Goal: Complete application form

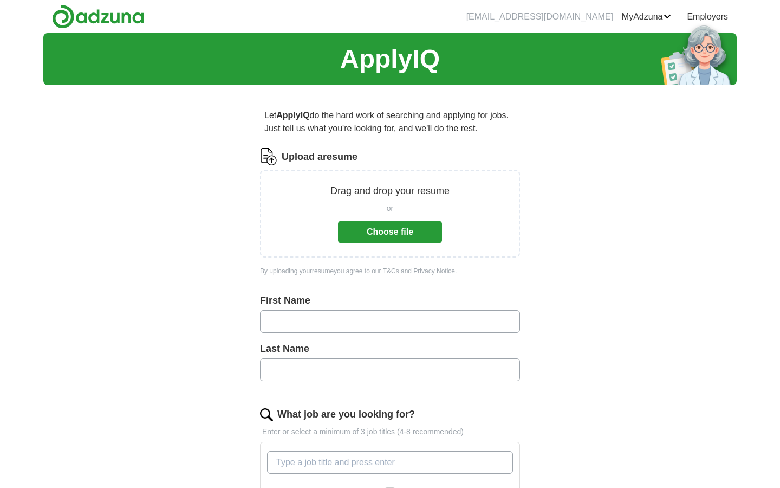
click at [288, 315] on input "text" at bounding box center [390, 321] width 260 height 23
type input "**********"
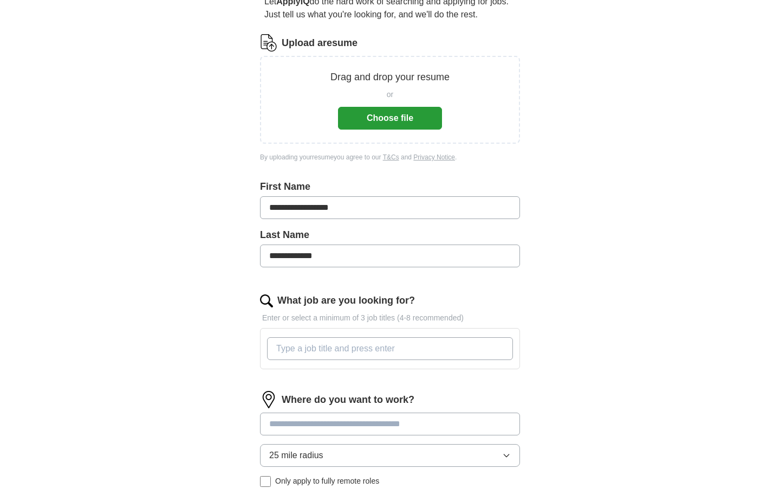
scroll to position [89, 0]
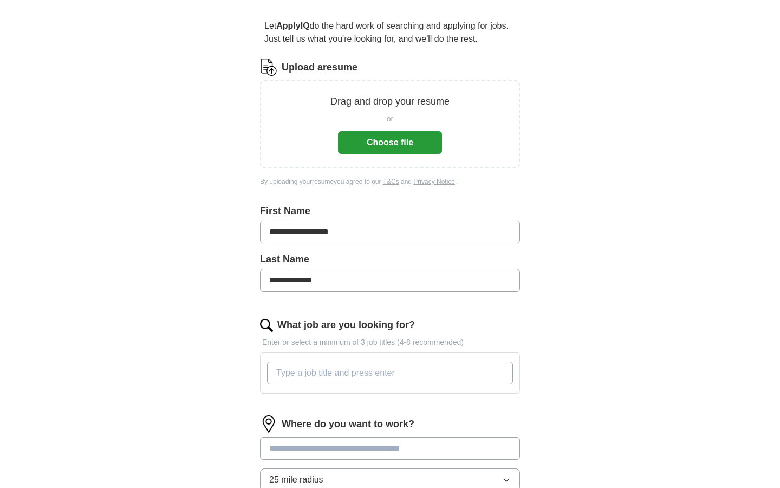
click at [380, 147] on button "Choose file" at bounding box center [390, 142] width 104 height 23
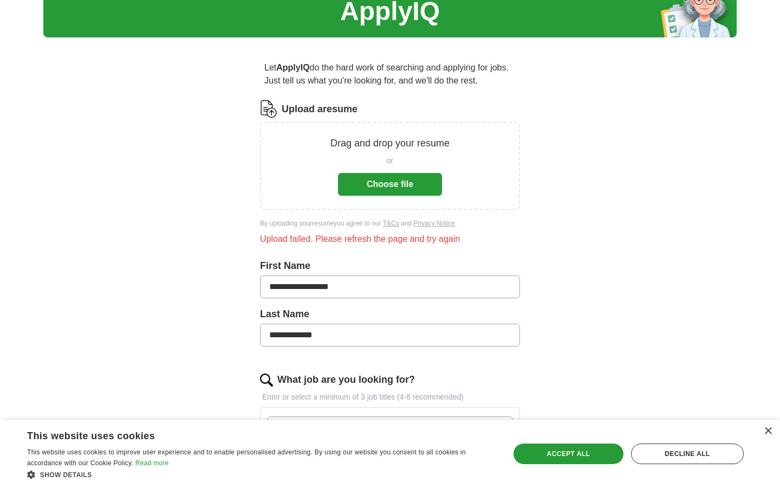
scroll to position [46, 0]
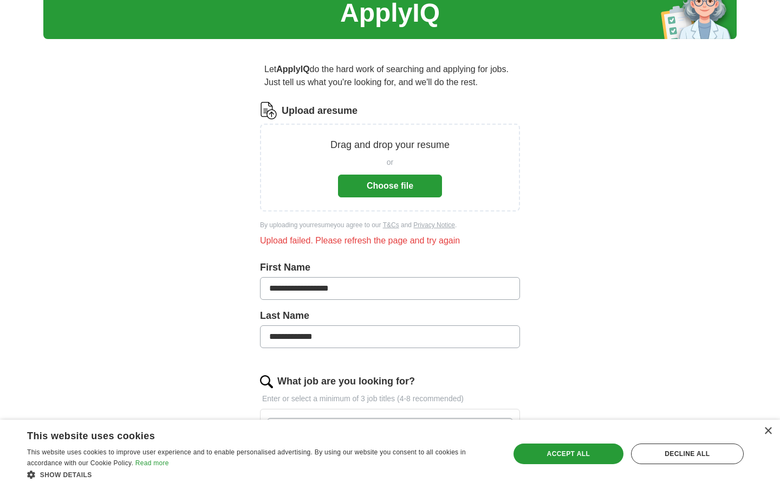
click at [407, 183] on button "Choose file" at bounding box center [390, 185] width 104 height 23
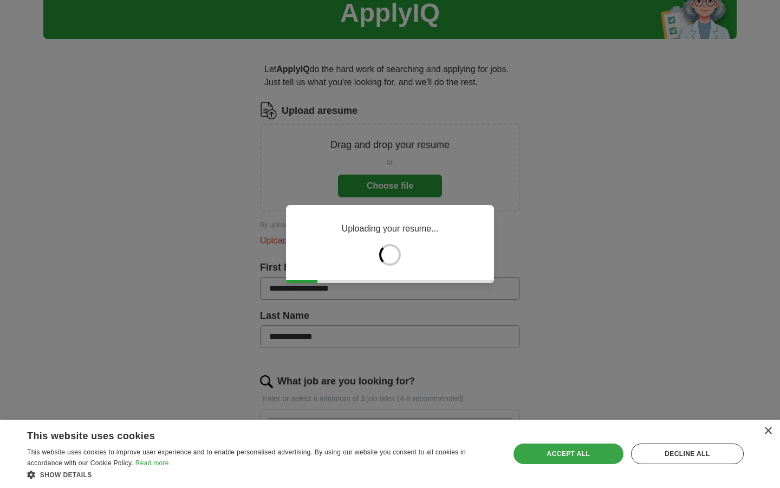
click at [578, 457] on div "Accept all" at bounding box center [569, 453] width 110 height 21
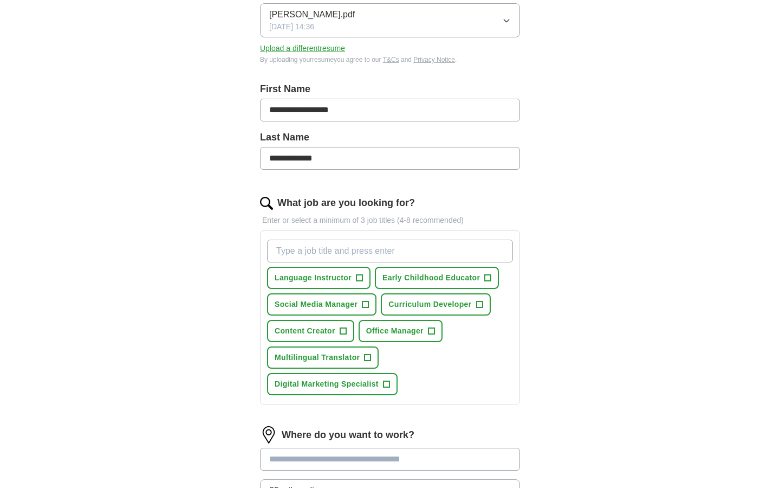
scroll to position [170, 0]
click at [342, 281] on span "Language Instructor" at bounding box center [313, 276] width 77 height 11
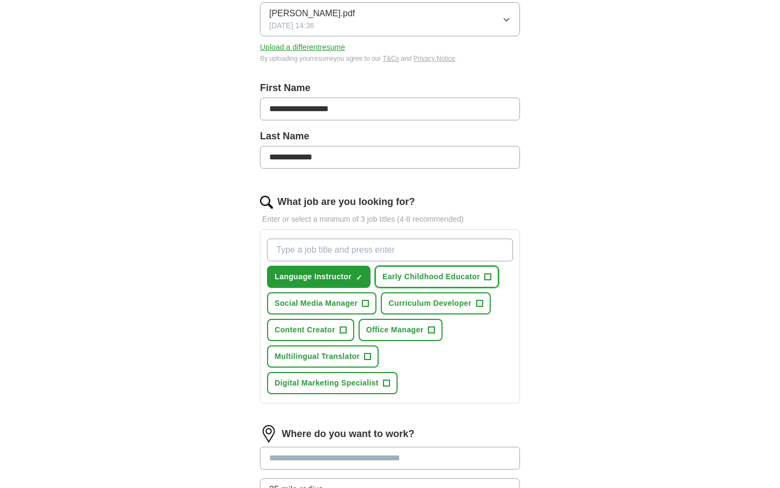
click at [427, 282] on button "Early Childhood Educator +" at bounding box center [437, 276] width 124 height 22
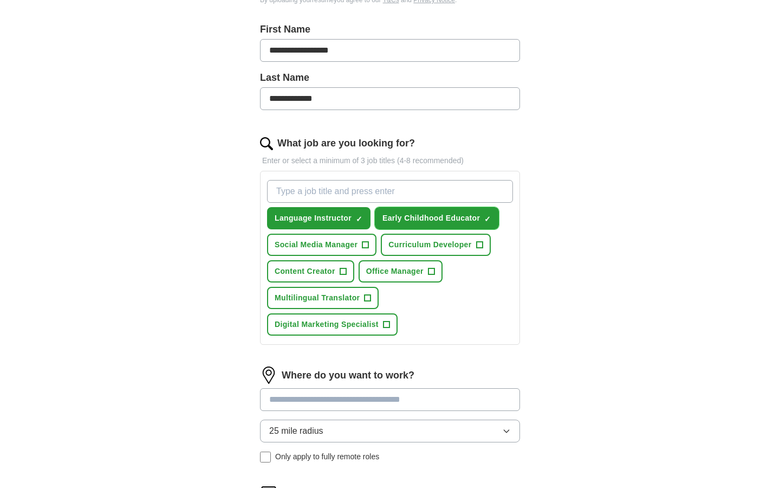
scroll to position [232, 0]
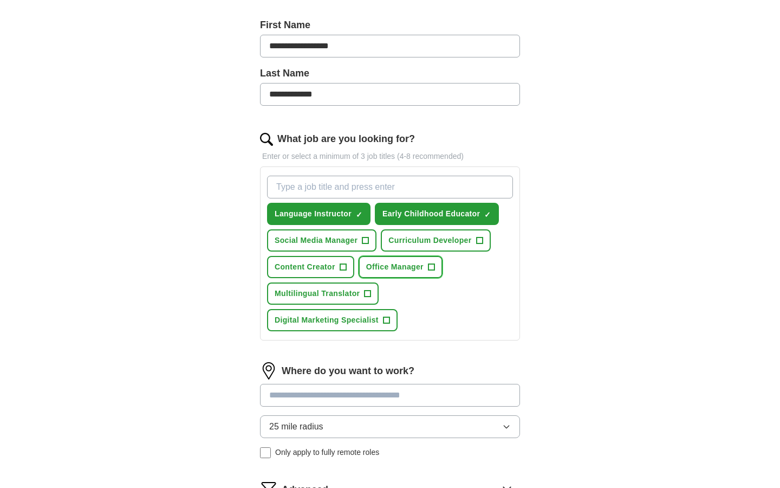
click at [416, 268] on span "Office Manager" at bounding box center [394, 266] width 57 height 11
click at [417, 272] on span "Office Manager" at bounding box center [394, 266] width 57 height 11
click at [353, 185] on input "What job are you looking for?" at bounding box center [390, 187] width 246 height 23
type input "TRANSLATOR"
click at [357, 189] on input "TRANSLATOR" at bounding box center [390, 187] width 246 height 23
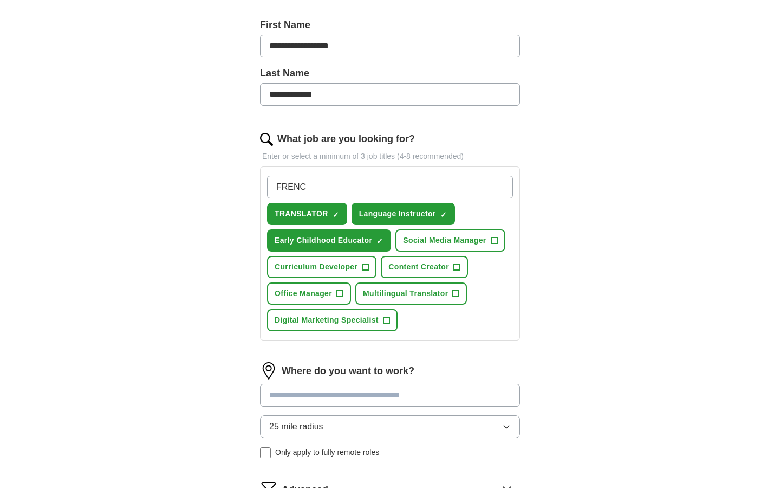
type input "FRENCH"
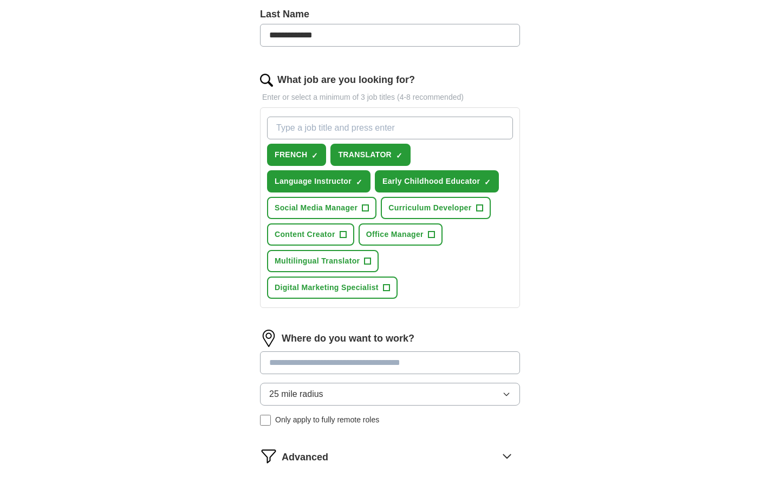
scroll to position [456, 0]
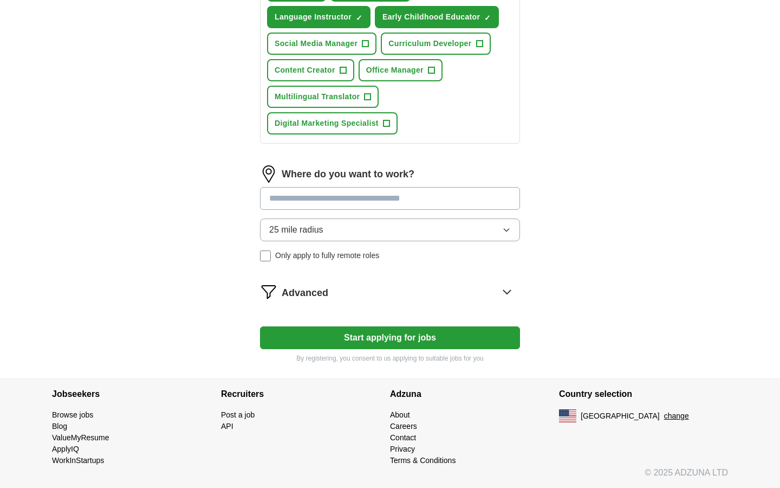
click at [407, 333] on button "Start applying for jobs" at bounding box center [390, 337] width 260 height 23
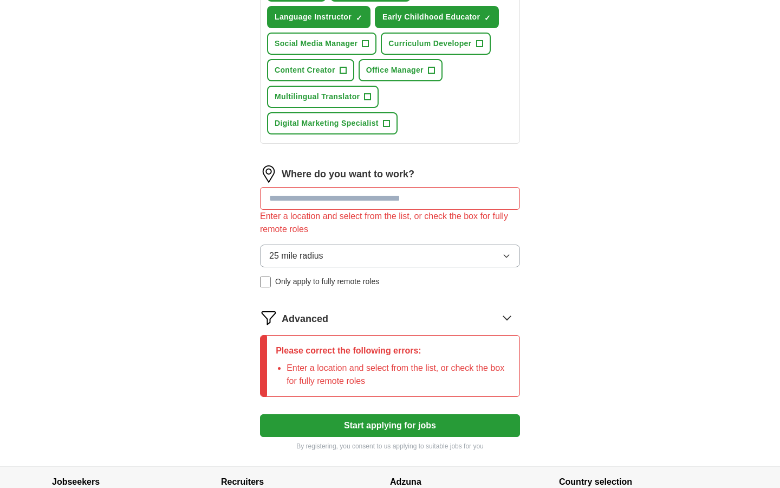
click at [382, 200] on input at bounding box center [390, 198] width 260 height 23
type input "*********"
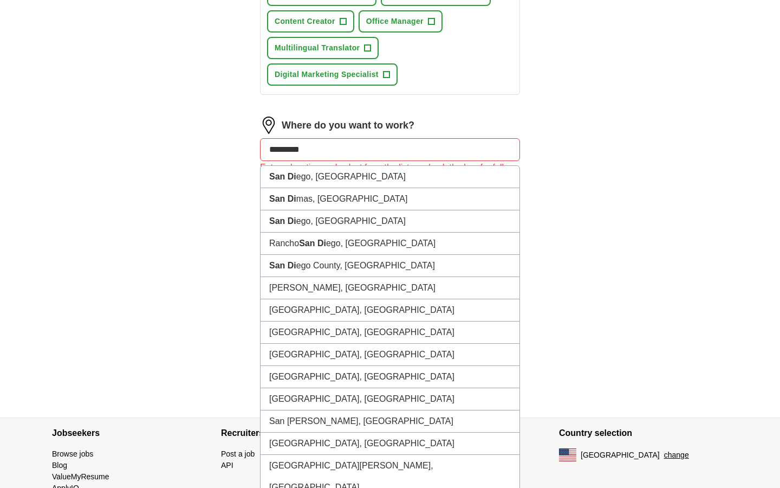
scroll to position [507, 0]
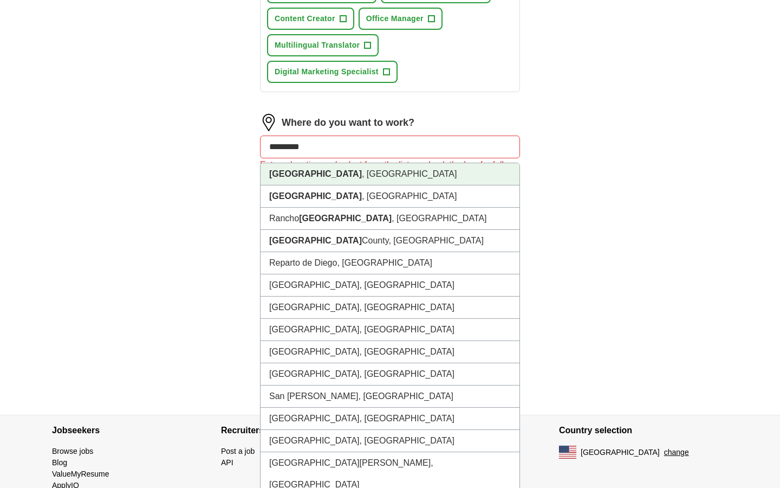
click at [358, 177] on li "[GEOGRAPHIC_DATA] , [GEOGRAPHIC_DATA]" at bounding box center [390, 174] width 259 height 22
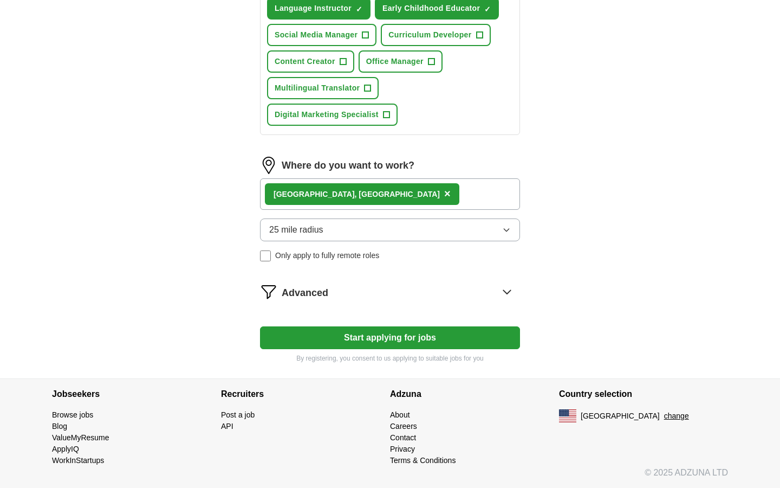
click at [379, 339] on button "Start applying for jobs" at bounding box center [390, 337] width 260 height 23
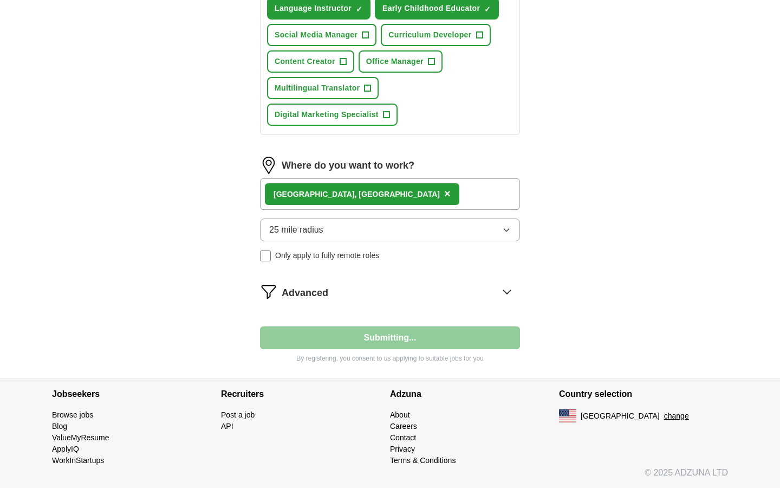
select select "**"
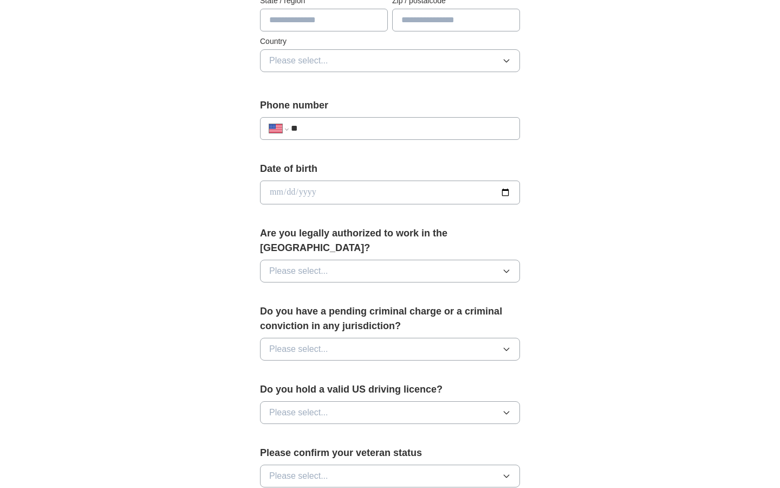
scroll to position [342, 0]
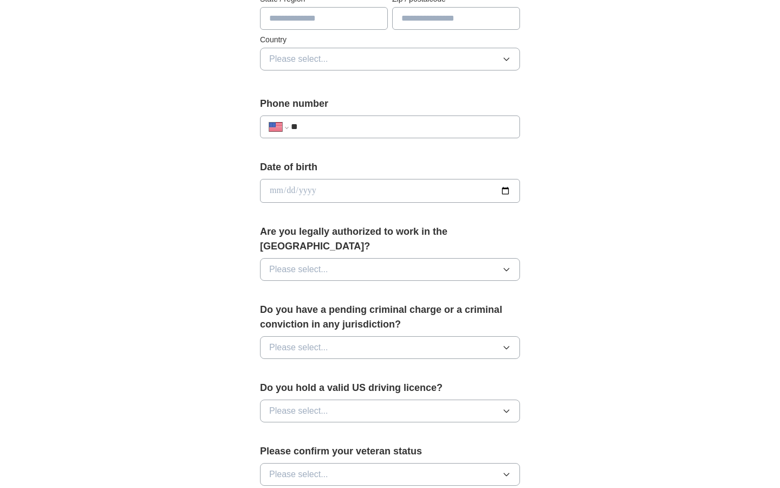
click at [368, 258] on button "Please select..." at bounding box center [390, 269] width 260 height 23
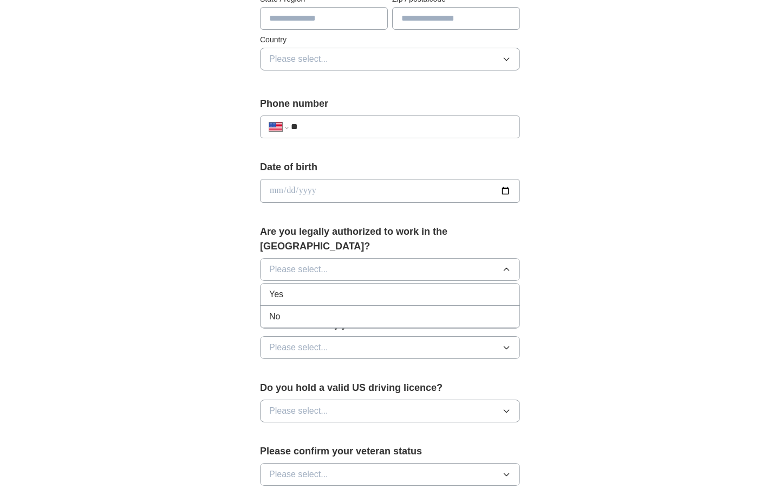
click at [340, 288] on div "Yes" at bounding box center [390, 294] width 242 height 13
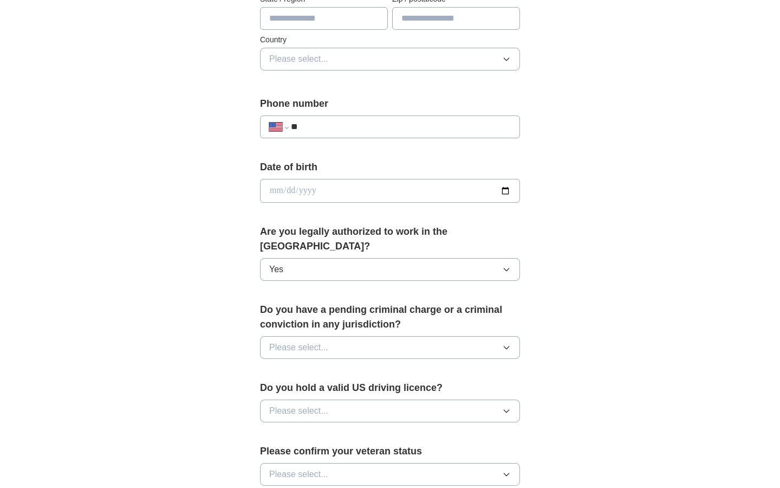
click at [316, 341] on span "Please select..." at bounding box center [298, 347] width 59 height 13
click at [304, 388] on div "No" at bounding box center [390, 394] width 242 height 13
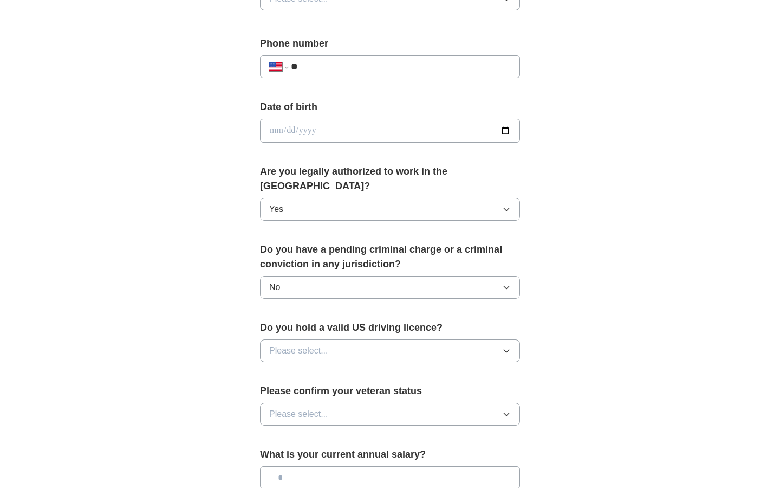
scroll to position [404, 0]
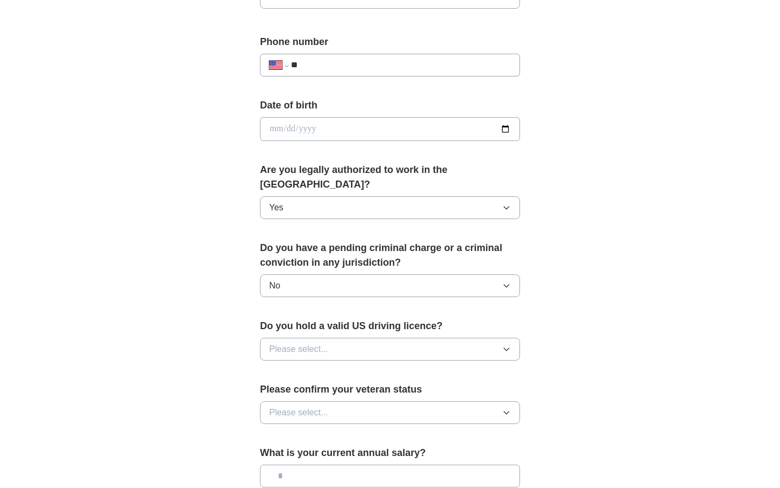
click at [308, 342] on button "Please select..." at bounding box center [390, 349] width 260 height 23
click at [297, 367] on div "Yes" at bounding box center [390, 373] width 242 height 13
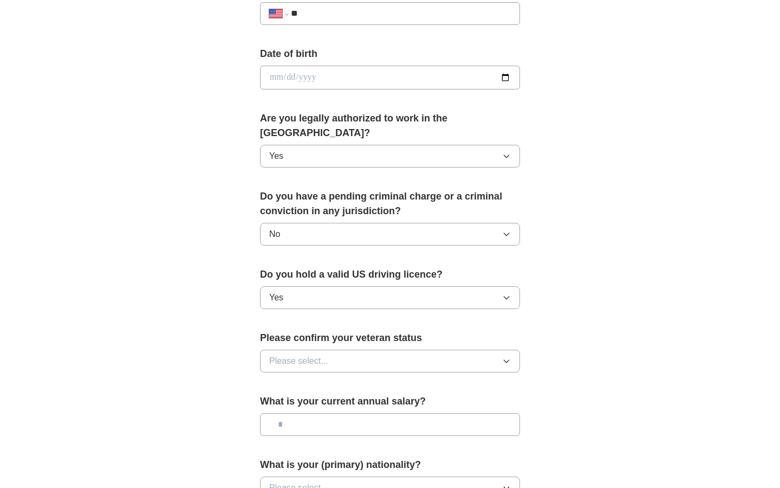
scroll to position [461, 0]
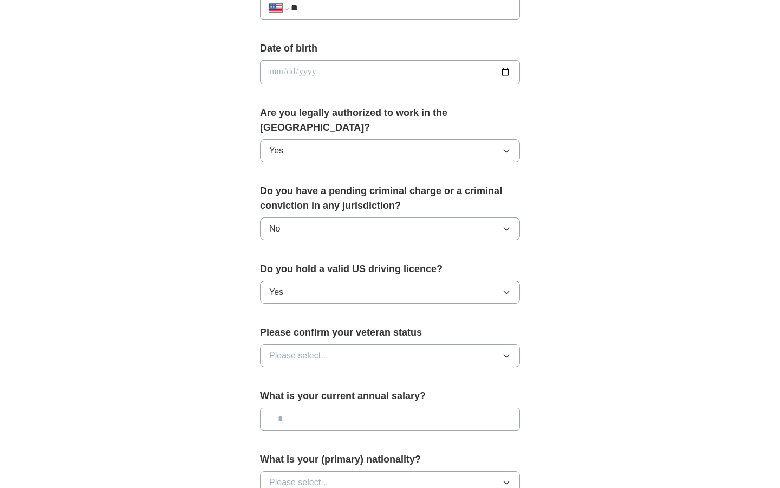
click at [300, 349] on span "Please select..." at bounding box center [298, 355] width 59 height 13
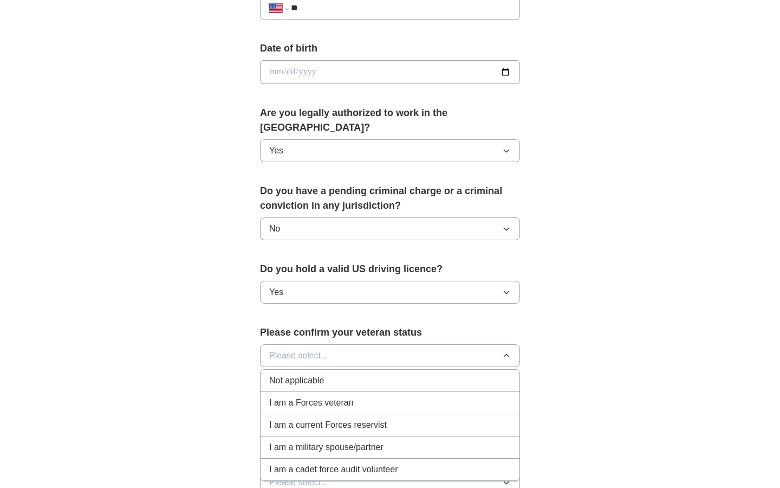
click at [302, 374] on span "Not applicable" at bounding box center [296, 380] width 55 height 13
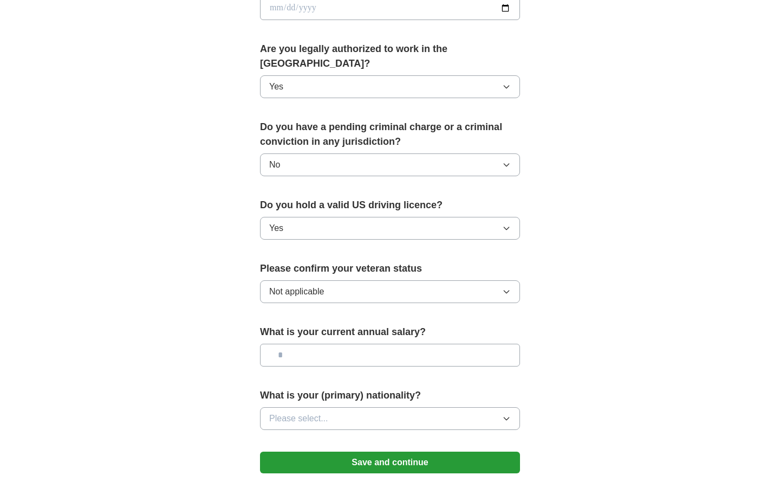
scroll to position [528, 0]
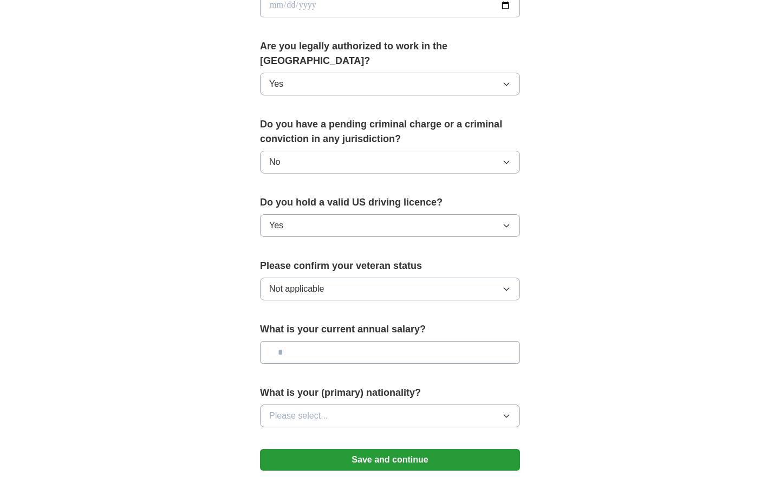
click at [316, 341] on input "text" at bounding box center [390, 352] width 260 height 23
type input "**"
click at [325, 409] on span "Please select..." at bounding box center [298, 415] width 59 height 13
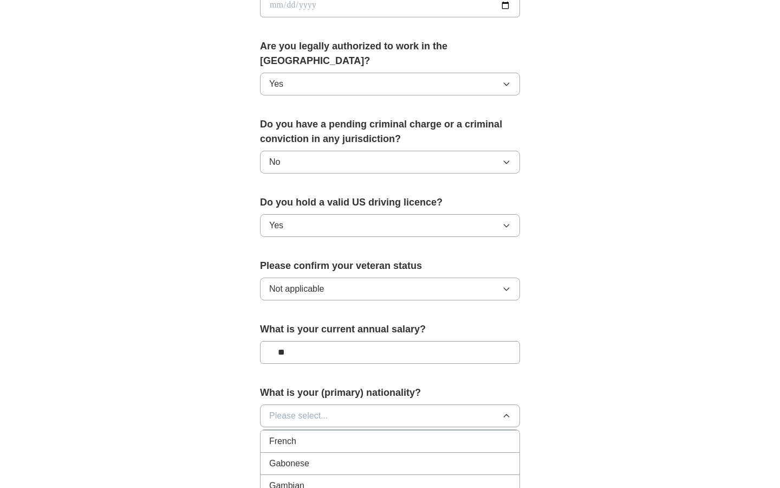
scroll to position [1406, 0]
click at [312, 427] on div "French" at bounding box center [390, 433] width 242 height 13
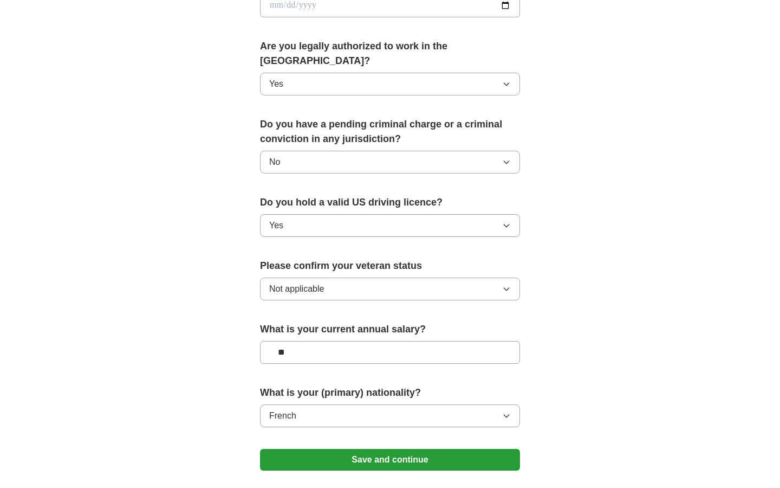
click at [377, 449] on button "Save and continue" at bounding box center [390, 460] width 260 height 22
